Goal: Navigation & Orientation: Find specific page/section

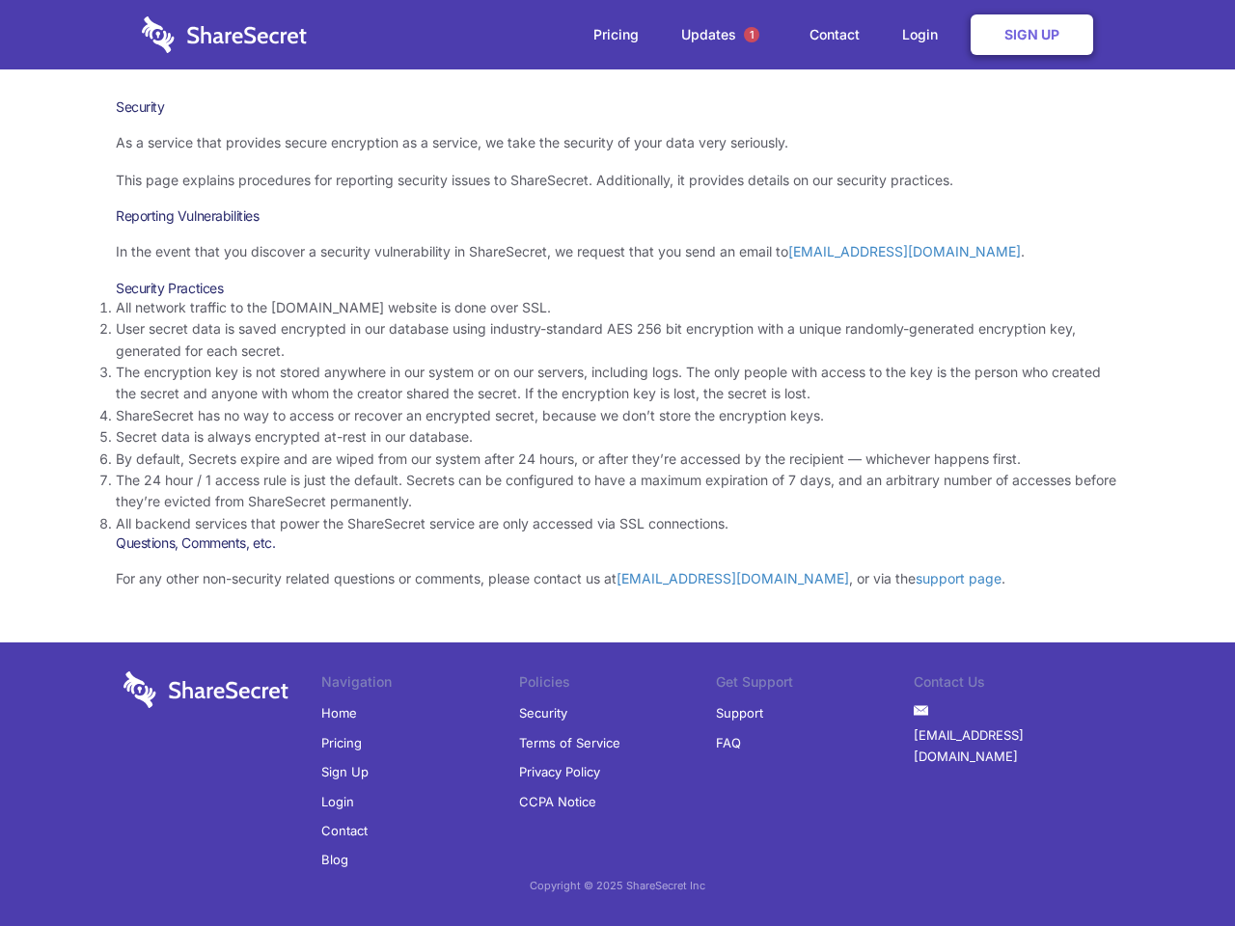
click at [617, 463] on li "By default, Secrets expire and are wiped from our system after 24 hours, or aft…" at bounding box center [617, 459] width 1003 height 21
click at [752, 35] on span "1" at bounding box center [751, 34] width 15 height 15
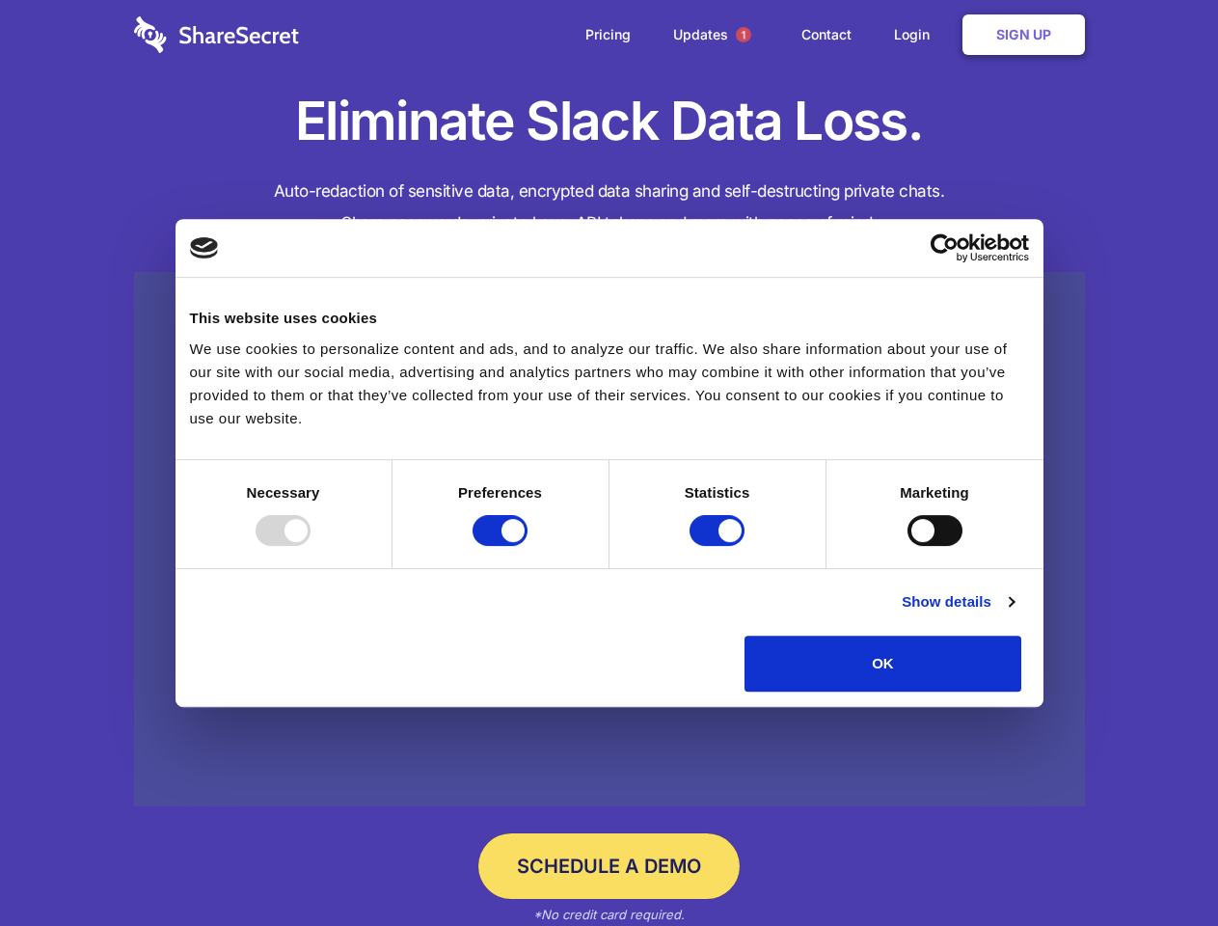
click at [311, 546] on div at bounding box center [283, 530] width 55 height 31
click at [528, 546] on input "Preferences" at bounding box center [500, 530] width 55 height 31
checkbox input "false"
click at [720, 546] on input "Statistics" at bounding box center [717, 530] width 55 height 31
checkbox input "false"
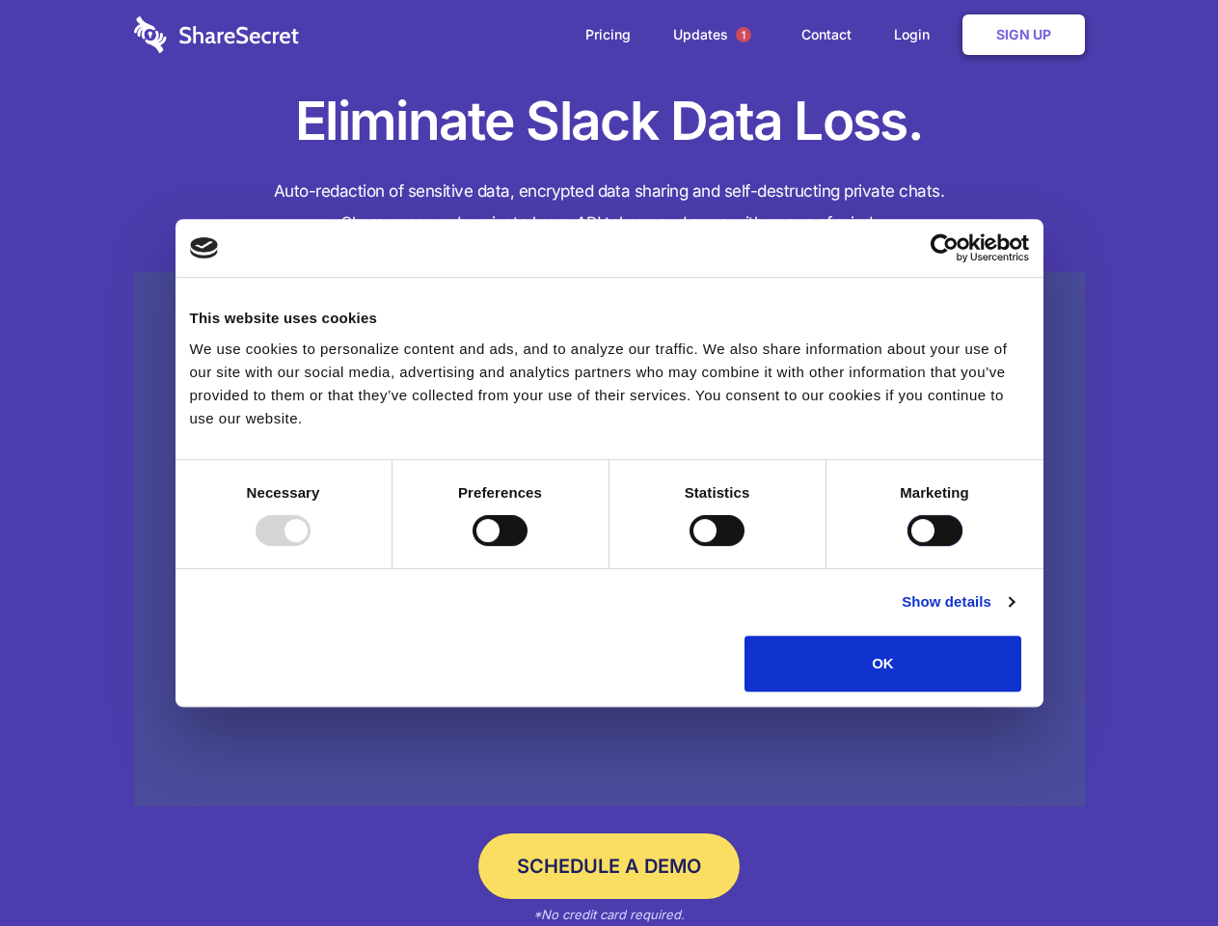
click at [908, 546] on input "Marketing" at bounding box center [935, 530] width 55 height 31
checkbox input "true"
click at [1014, 614] on link "Show details" at bounding box center [958, 601] width 112 height 23
click at [0, 0] on li "Necessary 7 Necessary cookies help make a website usable by enabling basic func…" at bounding box center [0, 0] width 0 height 0
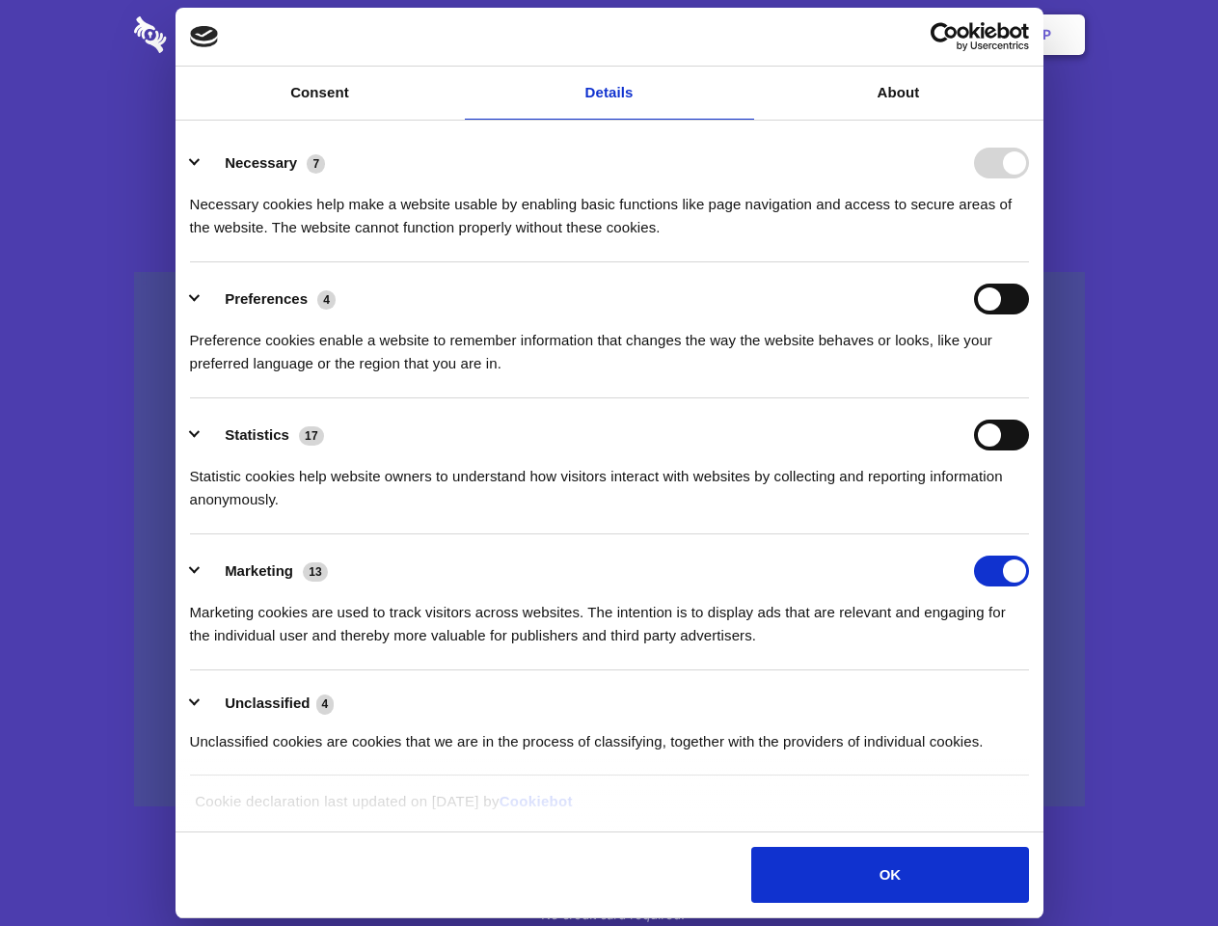
click at [743, 35] on span "1" at bounding box center [743, 34] width 15 height 15
